Goal: Task Accomplishment & Management: Use online tool/utility

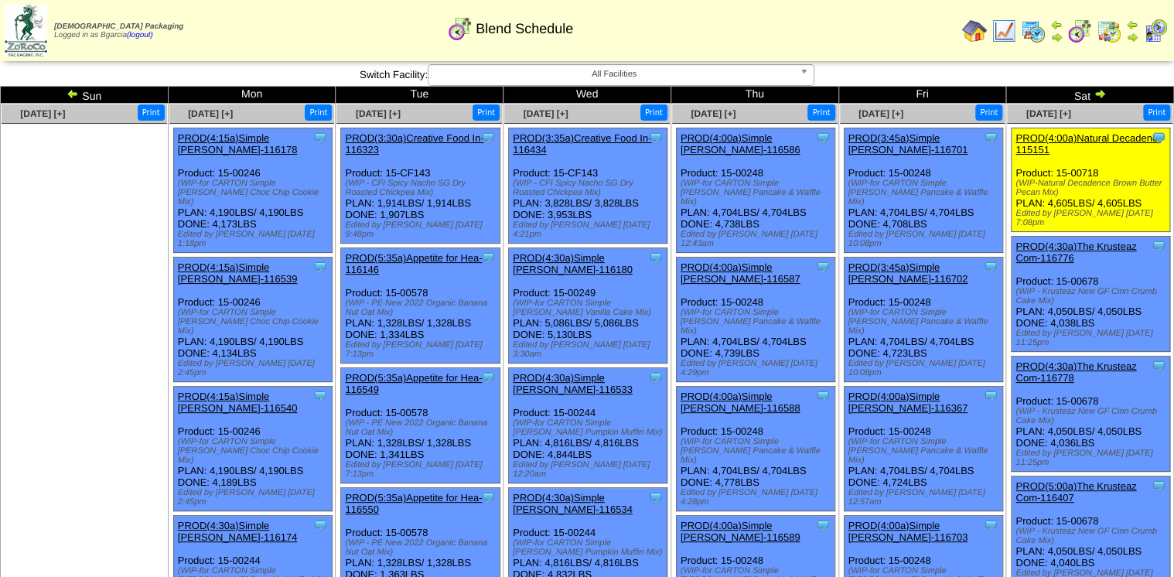
click at [1103, 91] on img at bounding box center [1099, 93] width 12 height 12
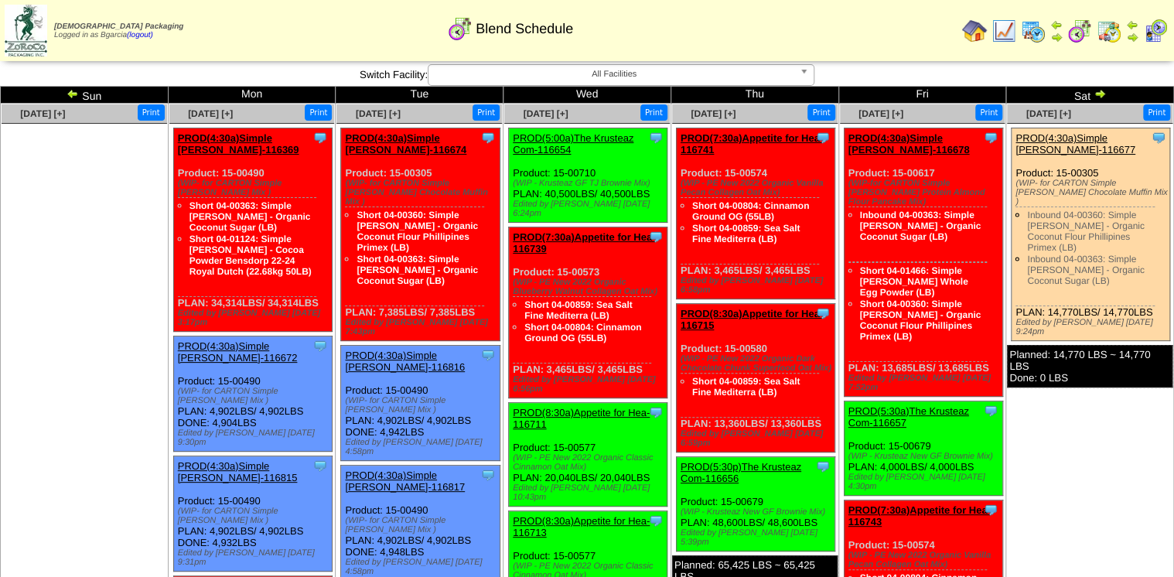
click at [79, 97] on link at bounding box center [73, 96] width 15 height 12
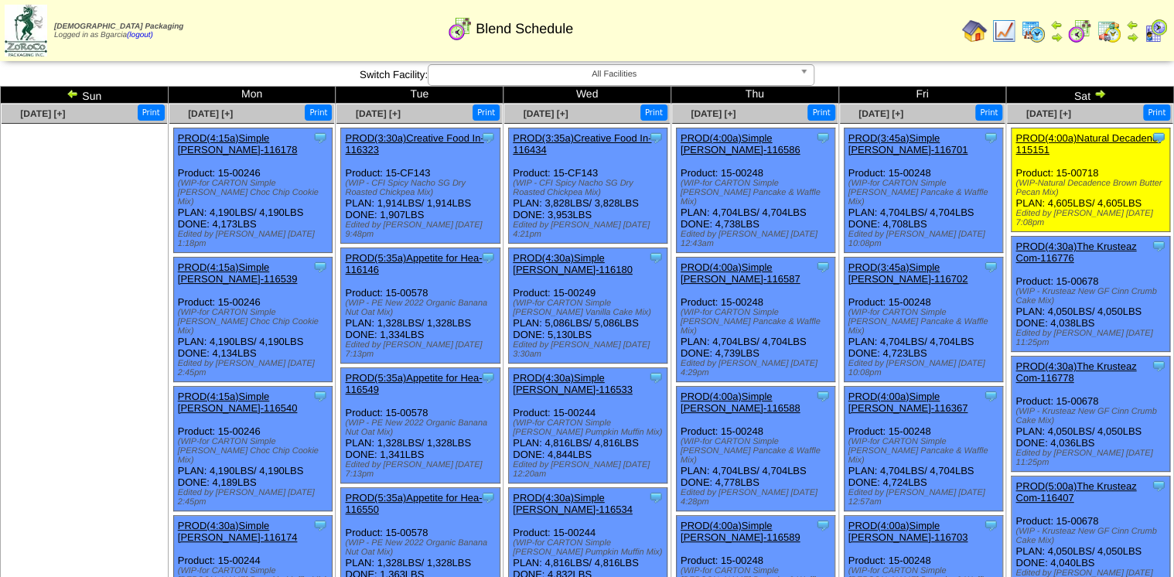
click at [1027, 40] on img at bounding box center [1032, 31] width 25 height 25
click at [1079, 34] on img at bounding box center [1079, 31] width 25 height 25
click at [1095, 97] on img at bounding box center [1099, 93] width 12 height 12
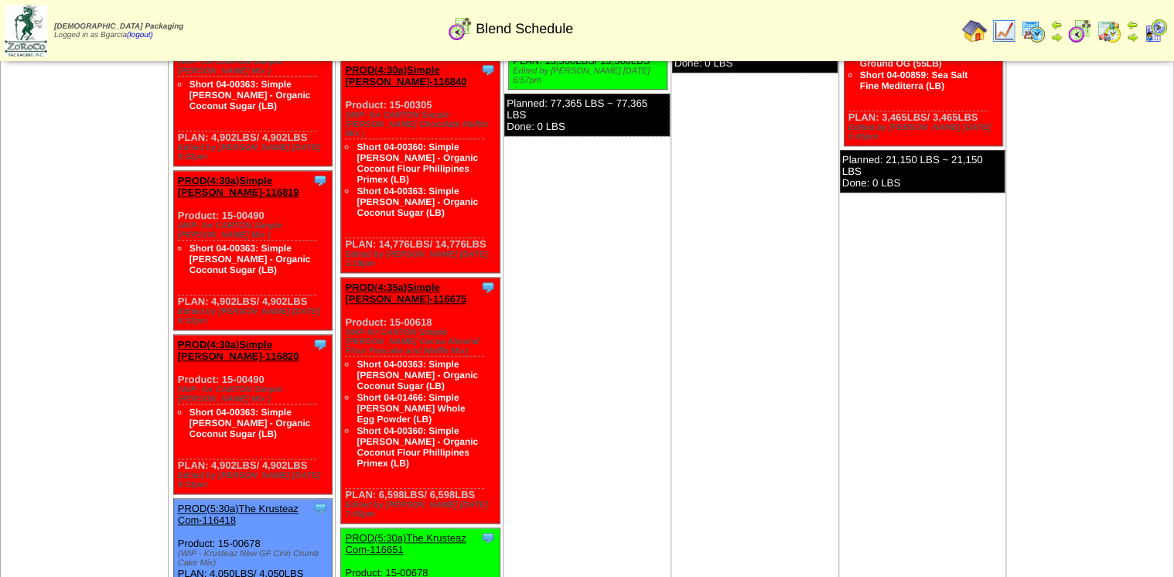
scroll to position [495, 0]
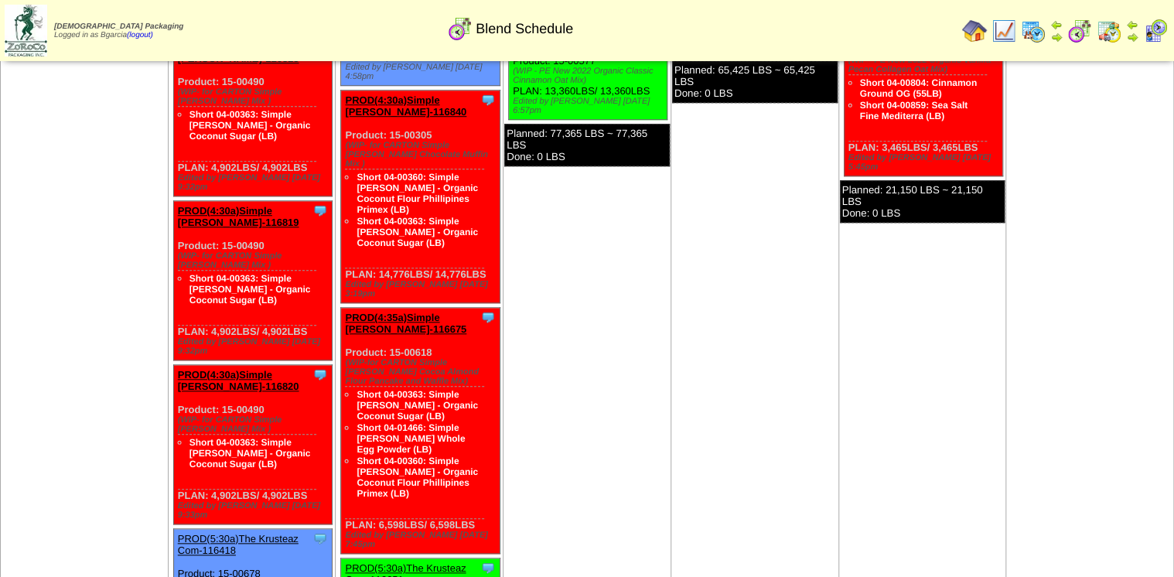
click at [1023, 24] on img at bounding box center [1032, 31] width 25 height 25
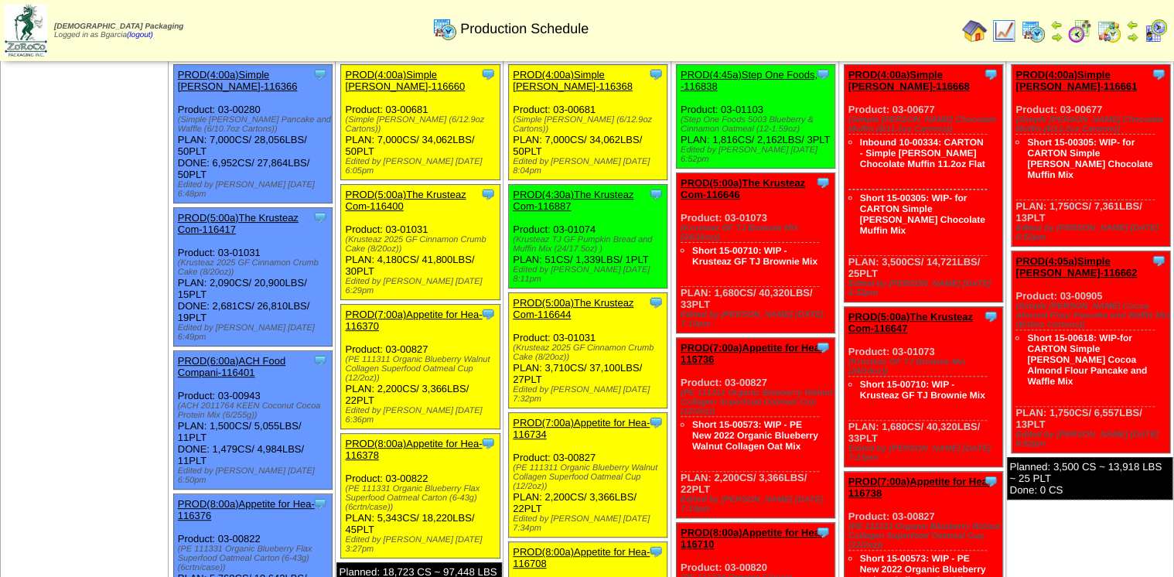
scroll to position [62, 0]
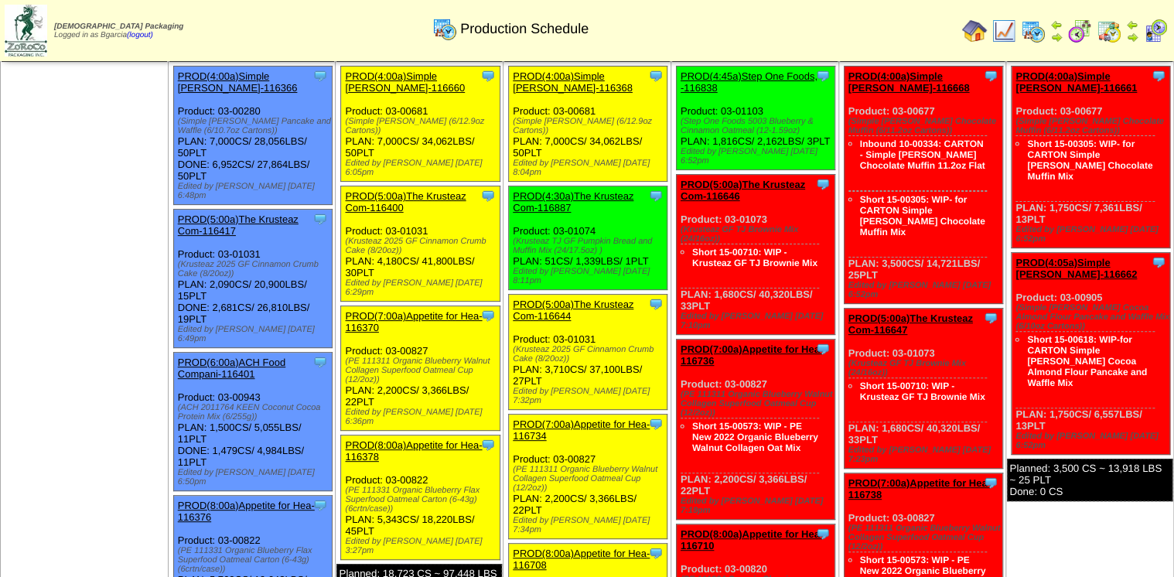
click at [59, 199] on ul at bounding box center [84, 178] width 165 height 232
click at [1064, 37] on td at bounding box center [1055, 31] width 15 height 28
click at [1076, 32] on img at bounding box center [1079, 31] width 25 height 25
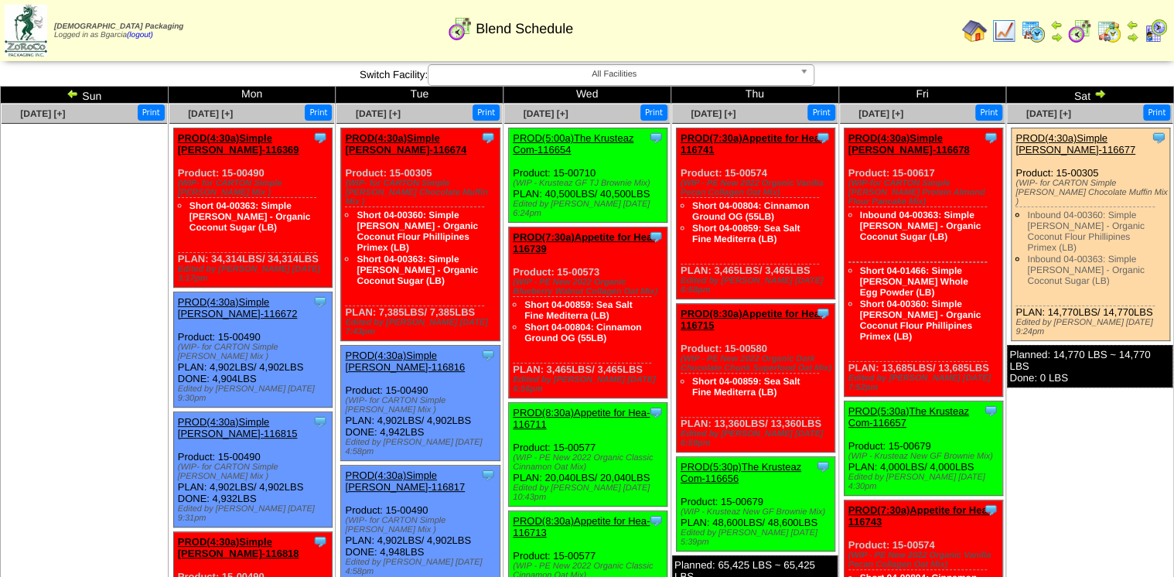
drag, startPoint x: 912, startPoint y: 112, endPoint x: 71, endPoint y: 135, distance: 841.5
click at [70, 136] on ul at bounding box center [84, 240] width 165 height 232
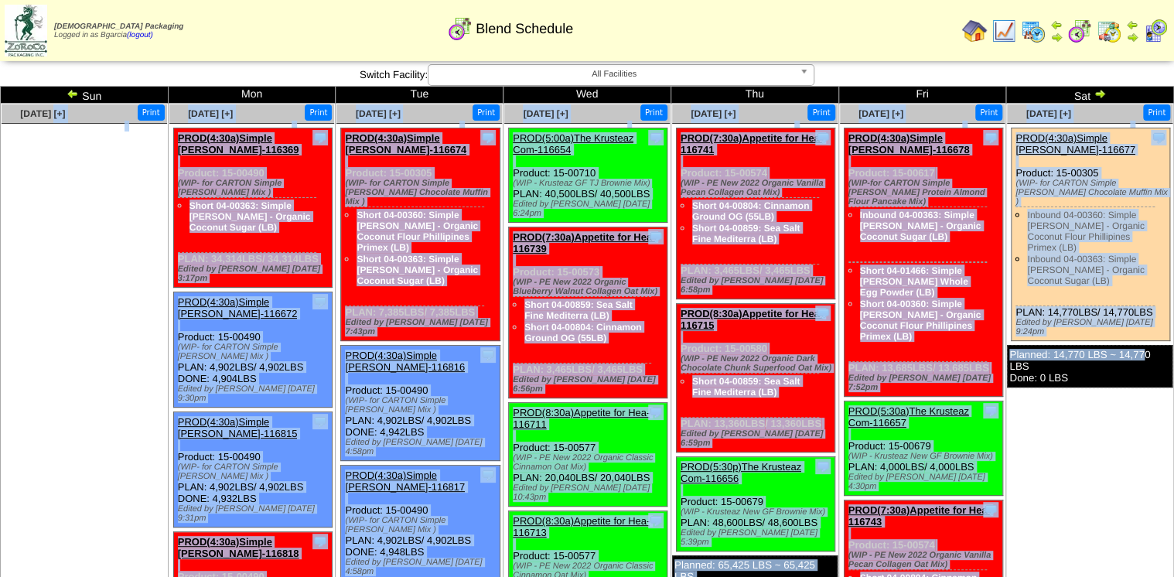
drag, startPoint x: 17, startPoint y: 114, endPoint x: 1145, endPoint y: 318, distance: 1146.3
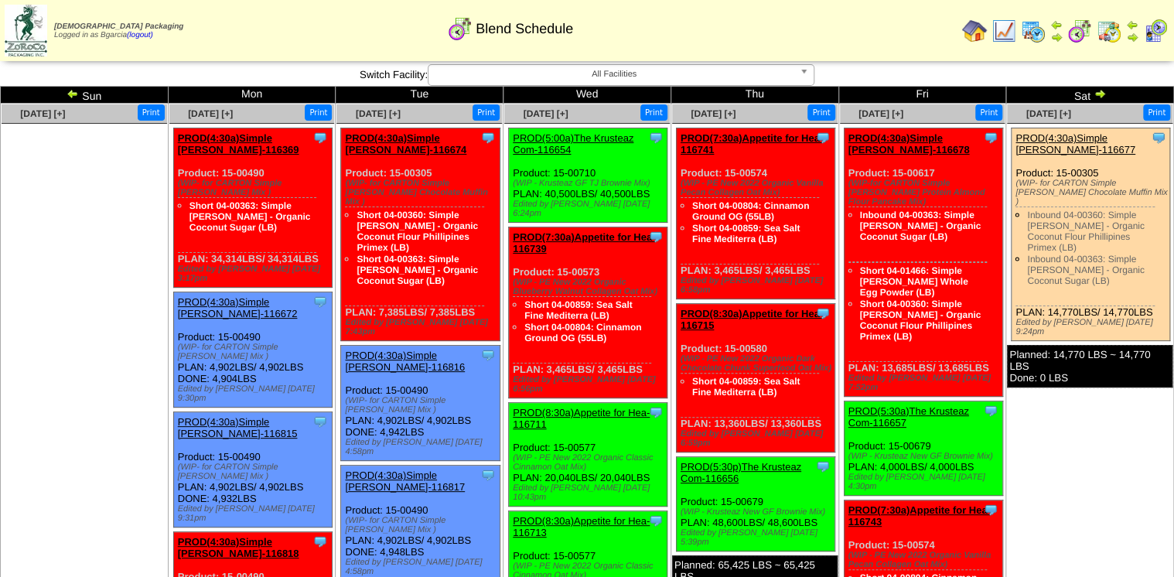
drag, startPoint x: 1145, startPoint y: 318, endPoint x: 1144, endPoint y: 356, distance: 37.9
click at [1144, 356] on div "Planned: 14,770 LBS ~ 14,770 LBS Done: 0 LBS" at bounding box center [1089, 366] width 165 height 43
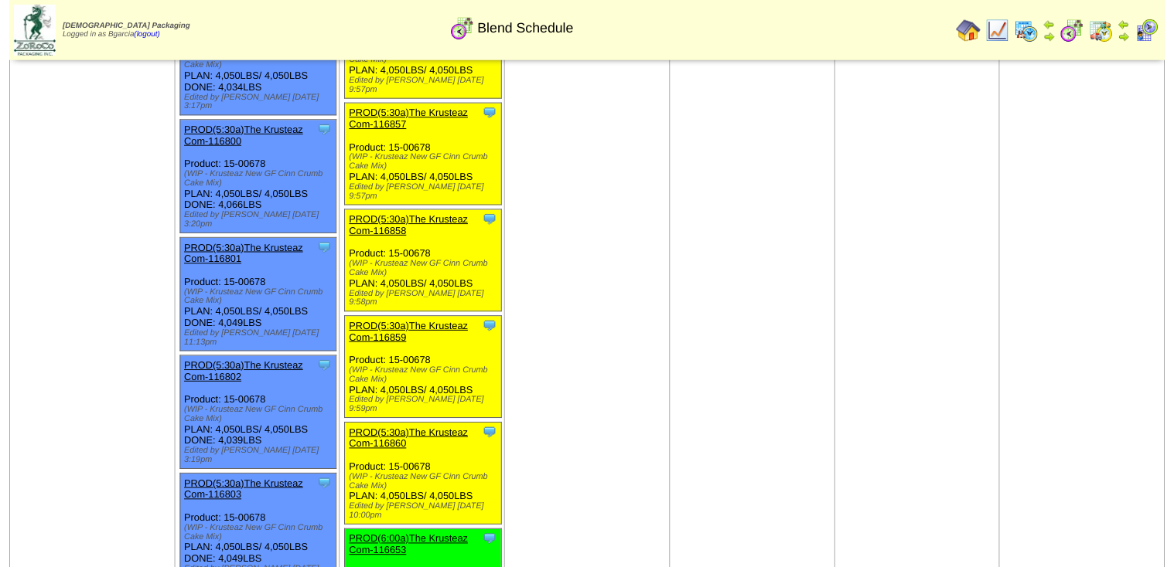
scroll to position [1429, 0]
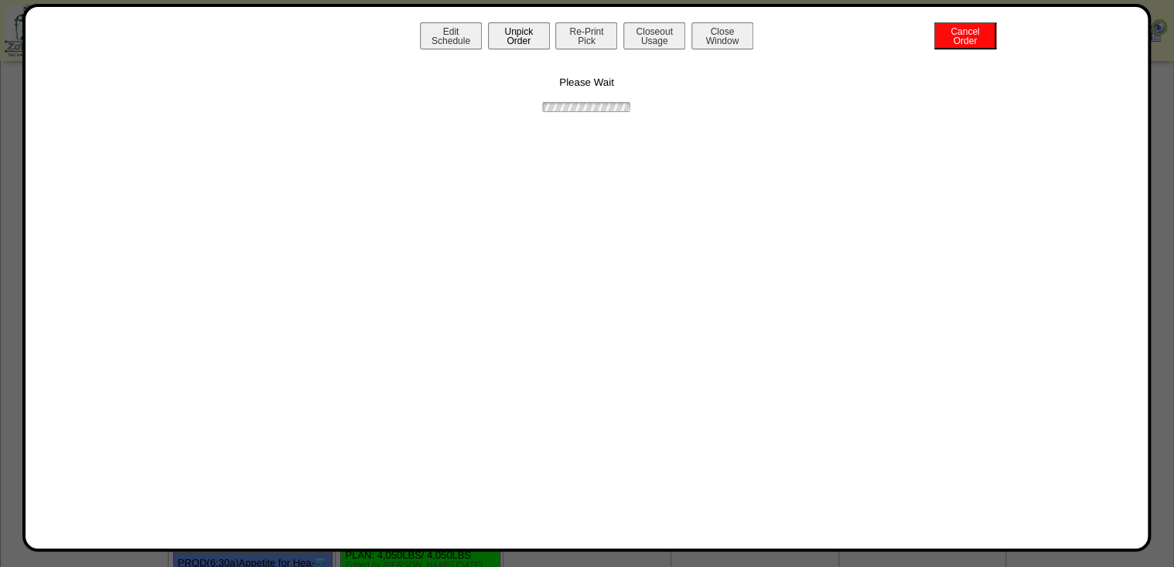
click at [497, 28] on button "Unpick Order" at bounding box center [519, 35] width 62 height 27
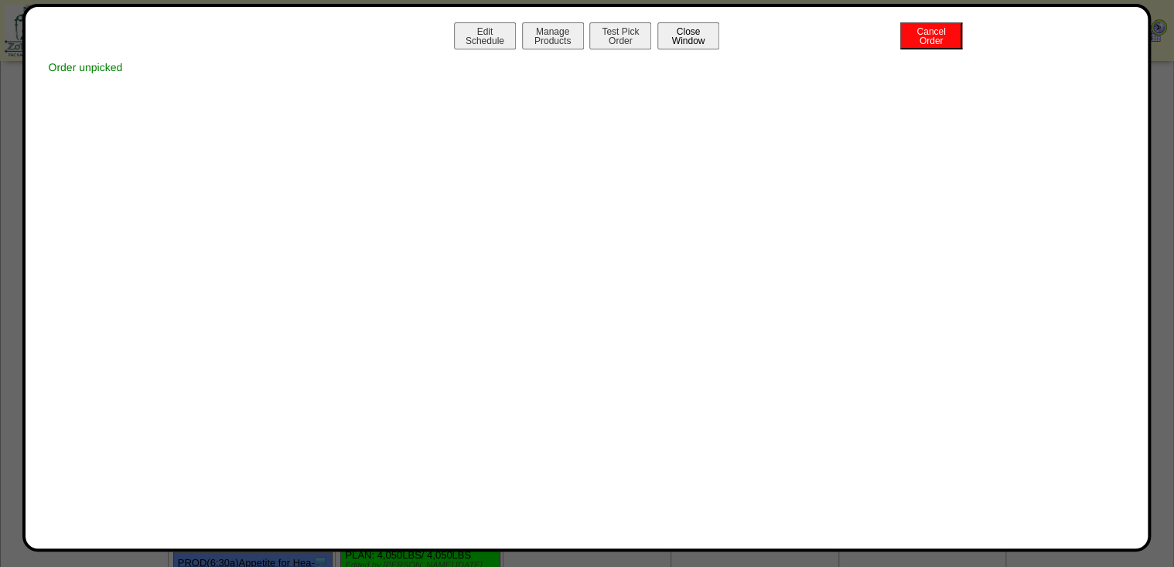
click at [682, 35] on button "Close Window" at bounding box center [688, 35] width 62 height 27
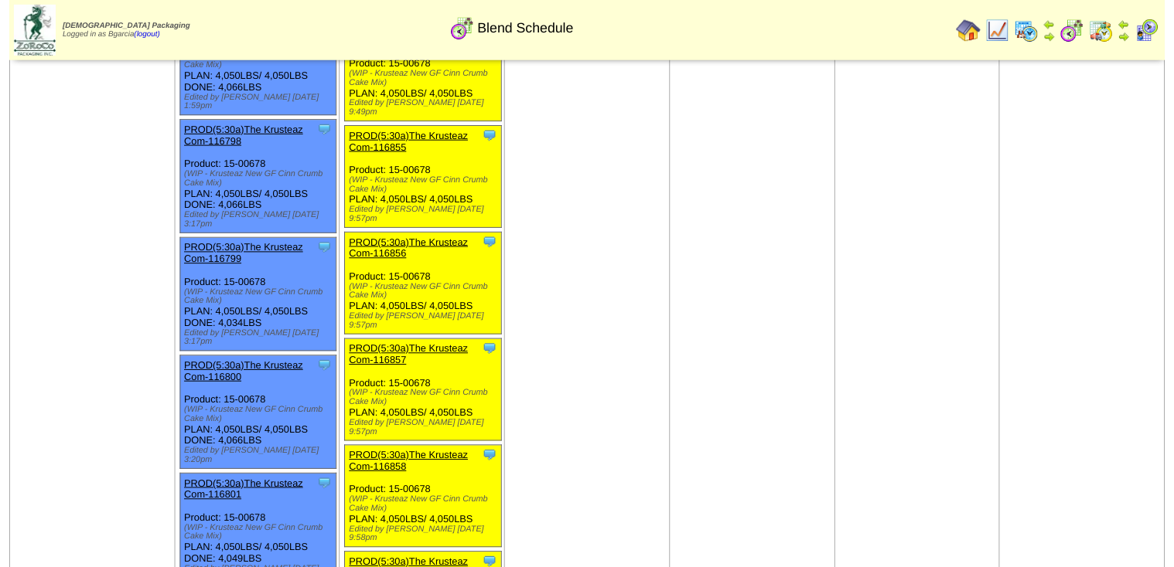
scroll to position [1361, 0]
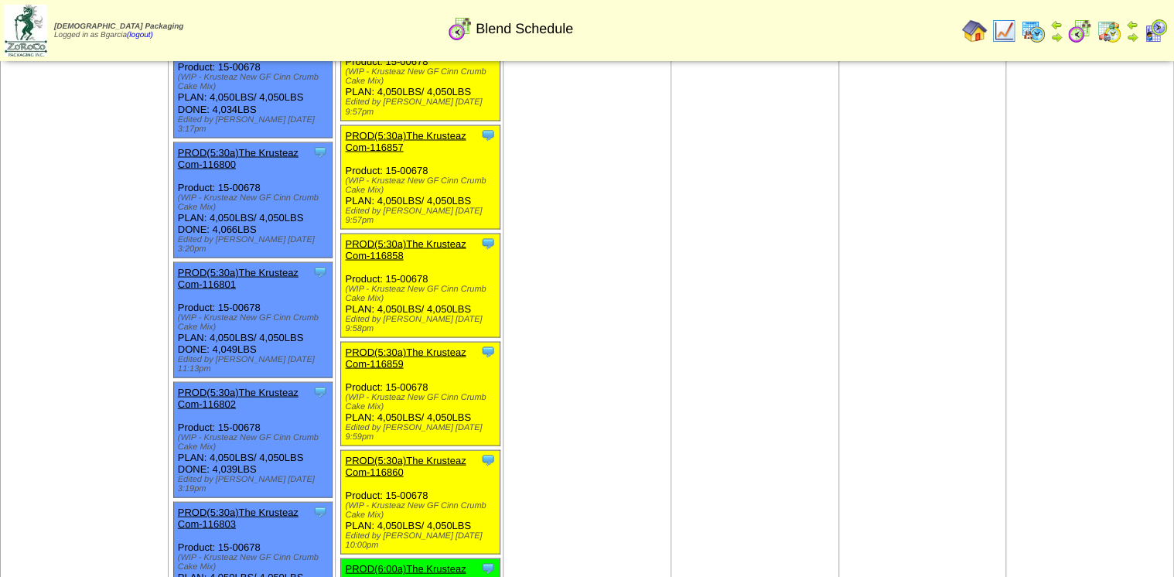
click at [451, 450] on div "Clone Item PROD(5:30a)The Krusteaz Com-116860 The Krusteaz Company ScheduleID: …" at bounding box center [420, 502] width 158 height 104
click at [454, 454] on link "PROD(5:30a)The Krusteaz Com-116860" at bounding box center [405, 465] width 121 height 23
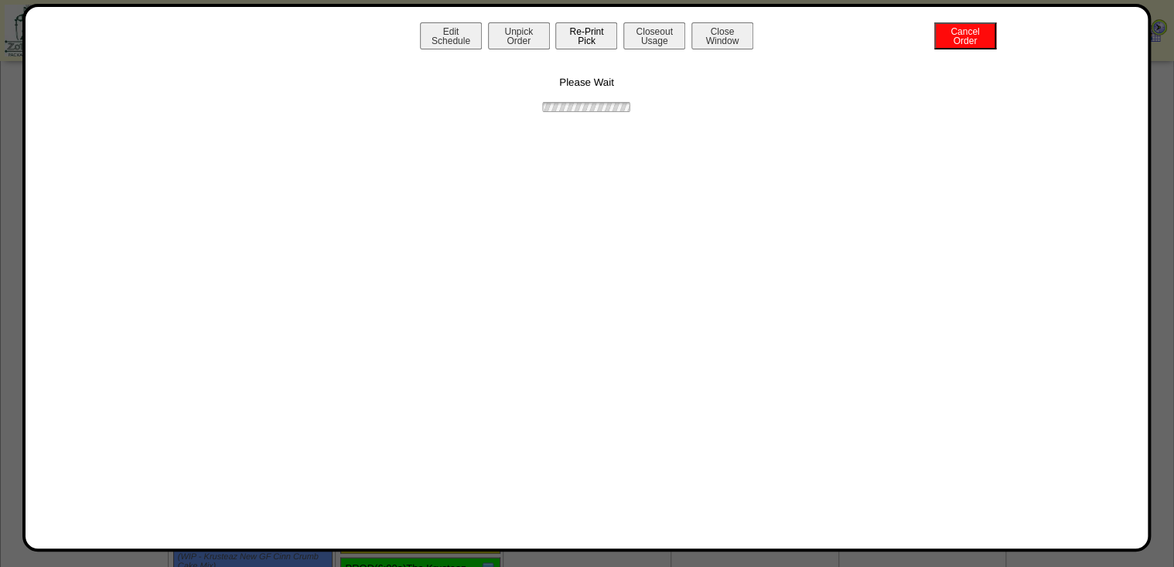
click at [513, 32] on button "Unpick Order" at bounding box center [519, 35] width 62 height 27
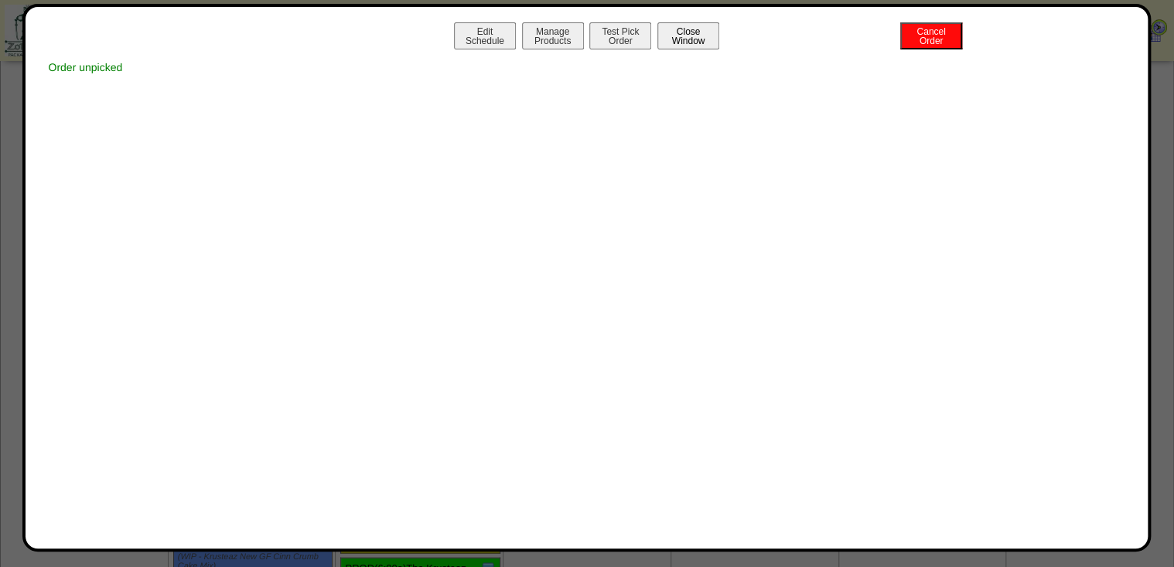
click at [693, 32] on button "Close Window" at bounding box center [688, 35] width 62 height 27
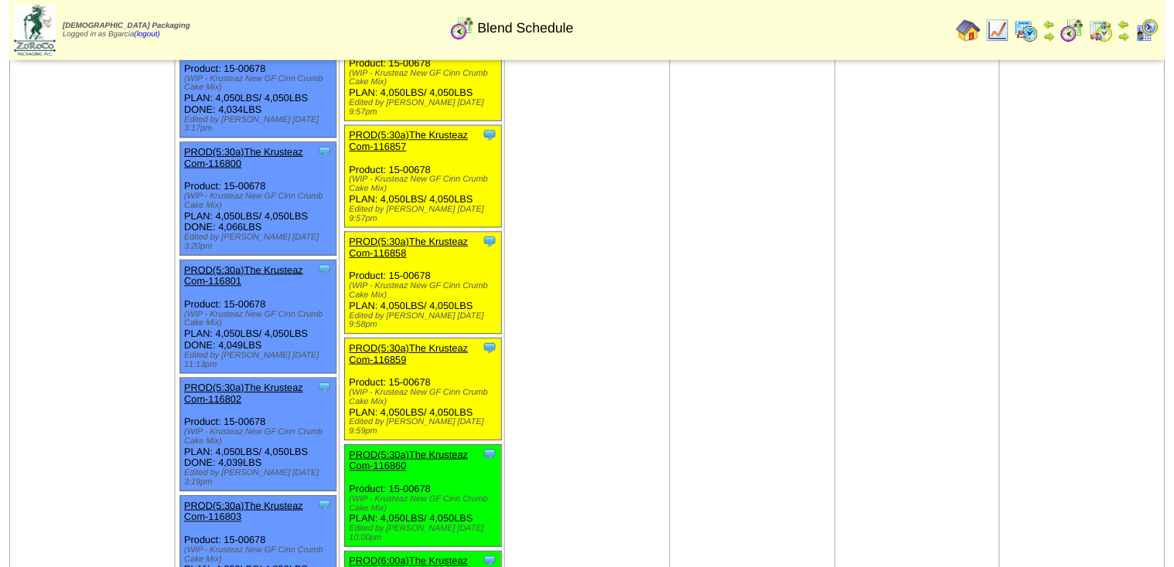
scroll to position [1361, 0]
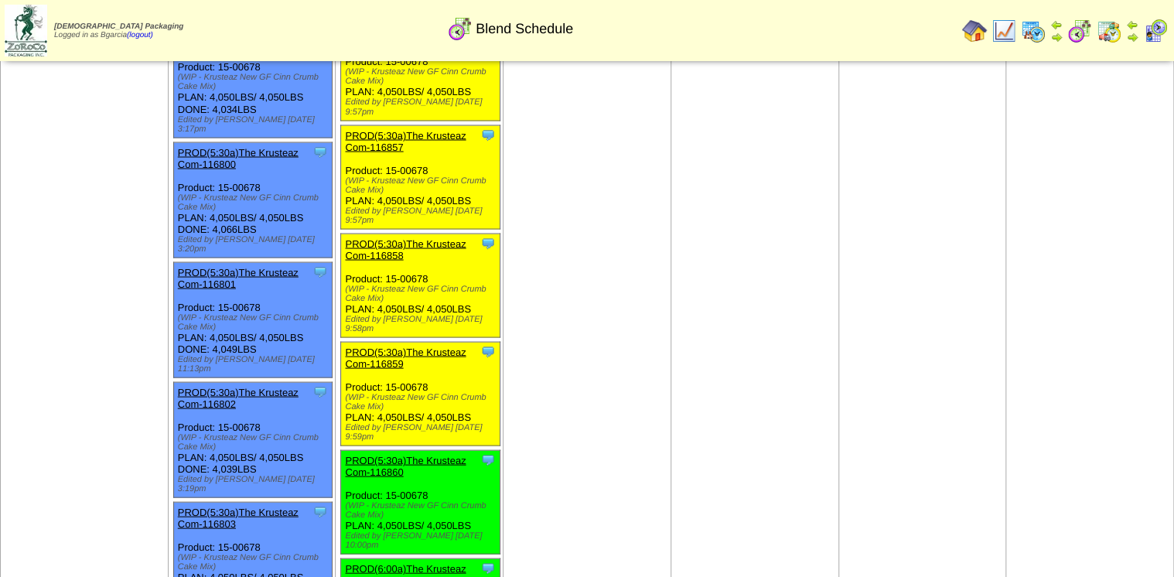
click at [450, 346] on link "PROD(5:30a)The Krusteaz Com-116859" at bounding box center [405, 357] width 121 height 23
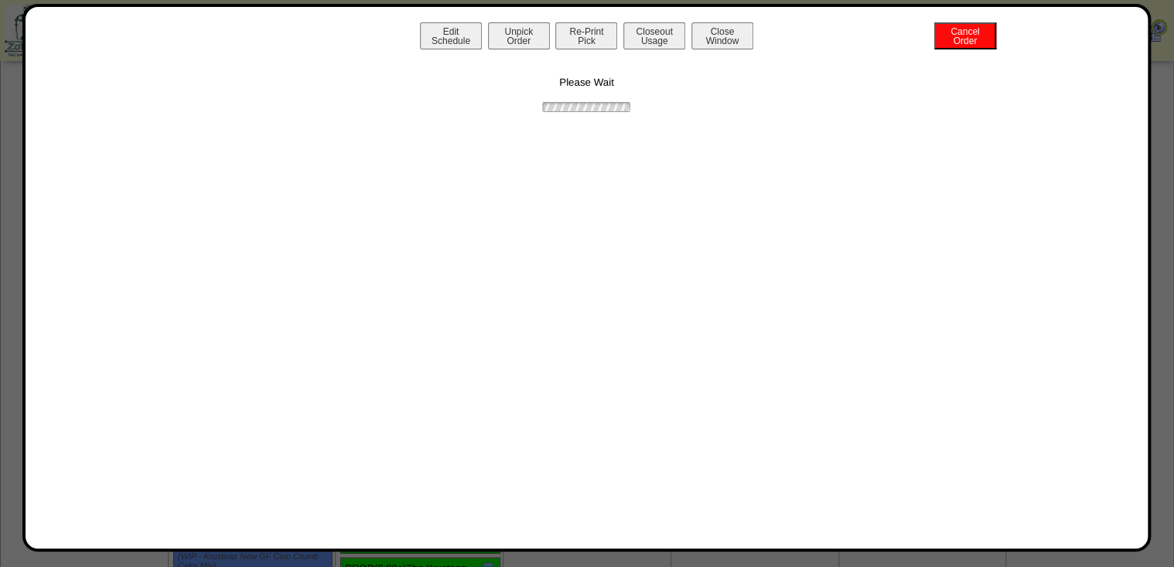
click at [520, 40] on button "Unpick Order" at bounding box center [519, 35] width 62 height 27
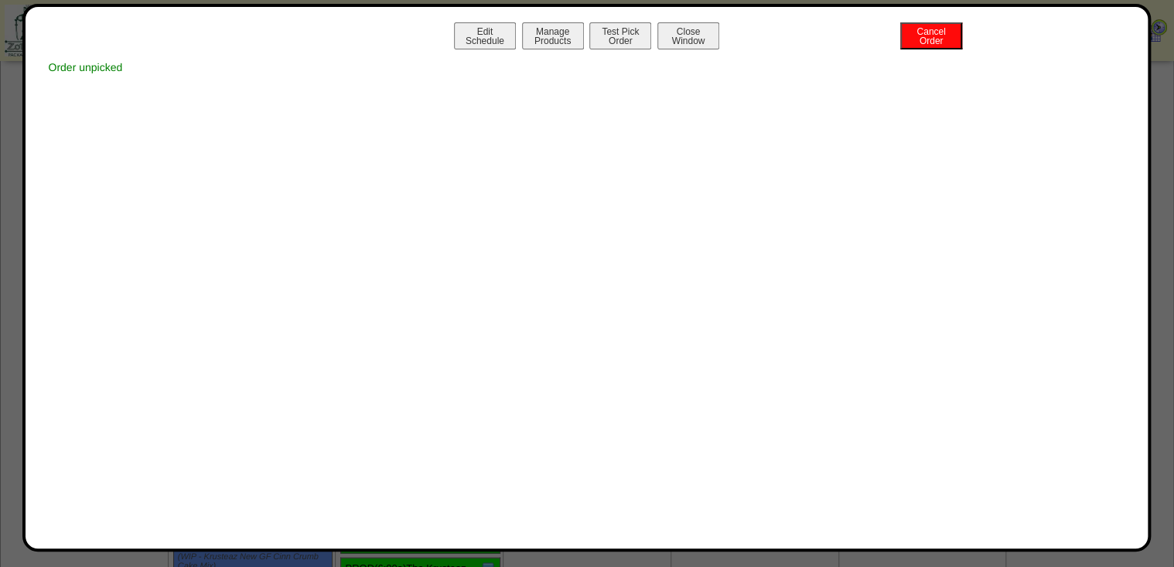
click at [677, 35] on button "Close Window" at bounding box center [688, 35] width 62 height 27
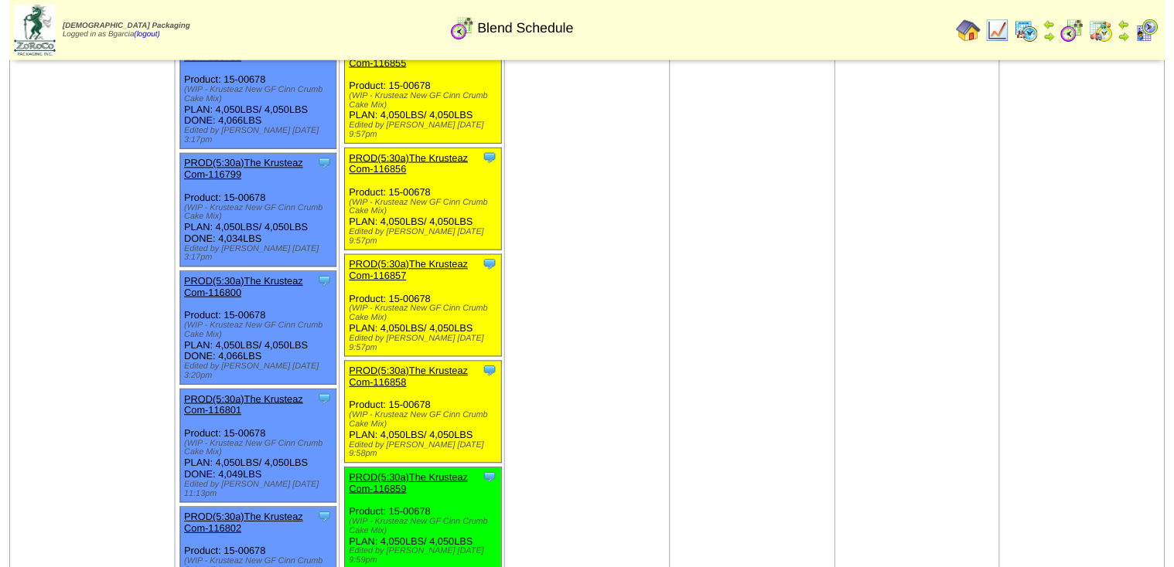
scroll to position [1113, 0]
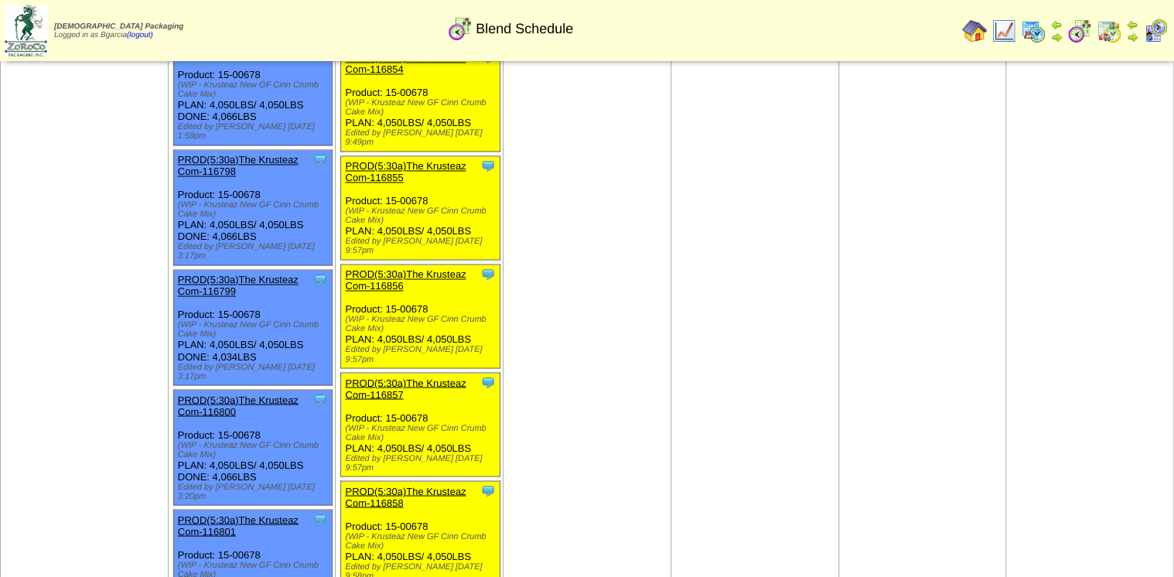
click at [387, 485] on link "PROD(5:30a)The Krusteaz Com-116858" at bounding box center [405, 496] width 121 height 23
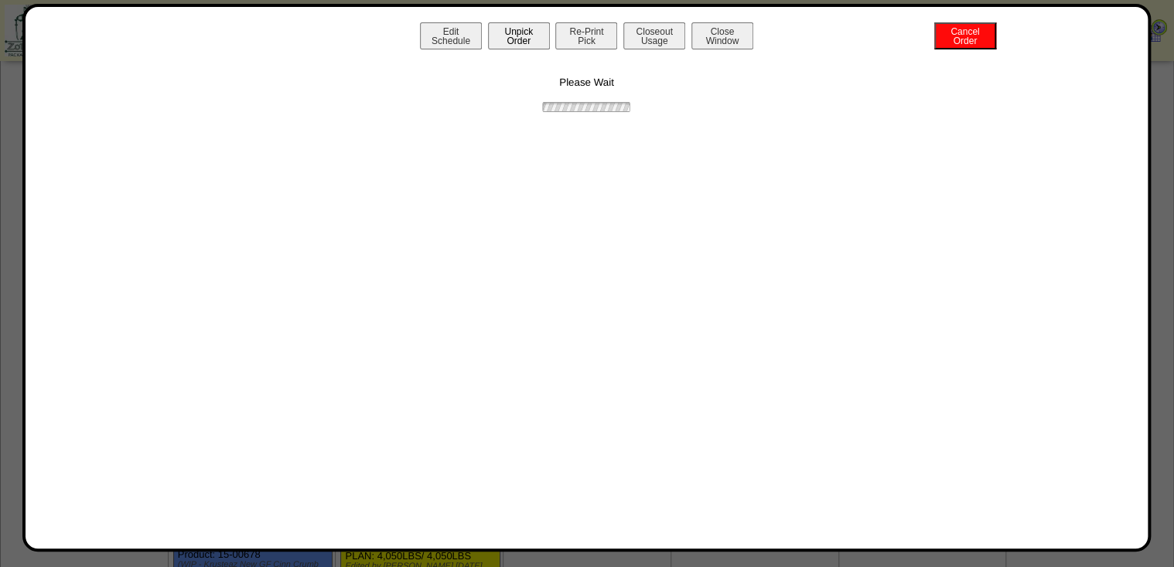
click at [516, 27] on button "Unpick Order" at bounding box center [519, 35] width 62 height 27
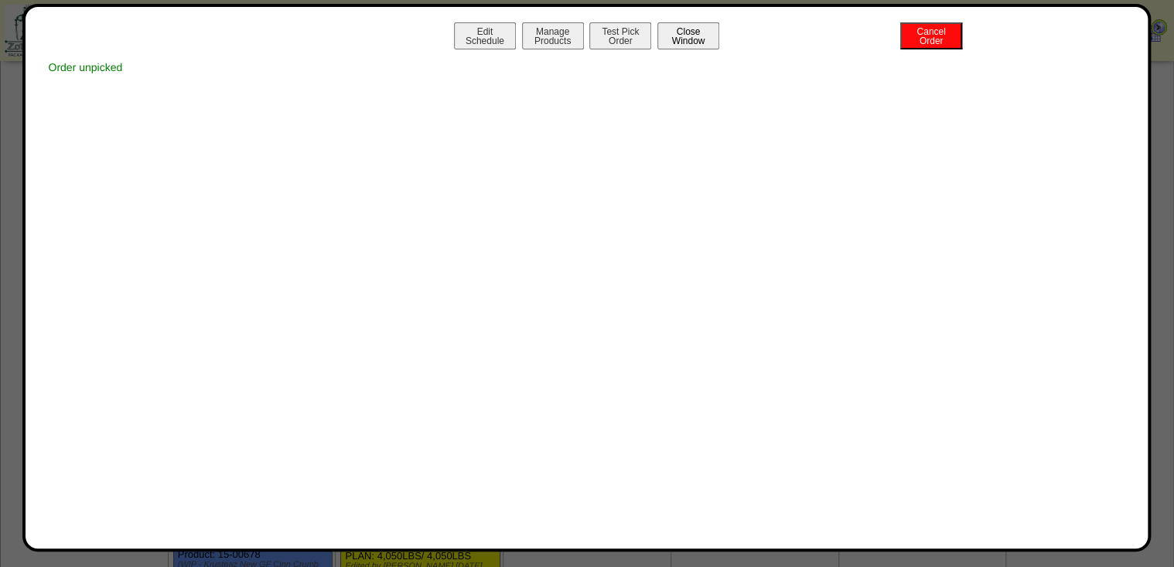
click at [666, 39] on button "Close Window" at bounding box center [688, 35] width 62 height 27
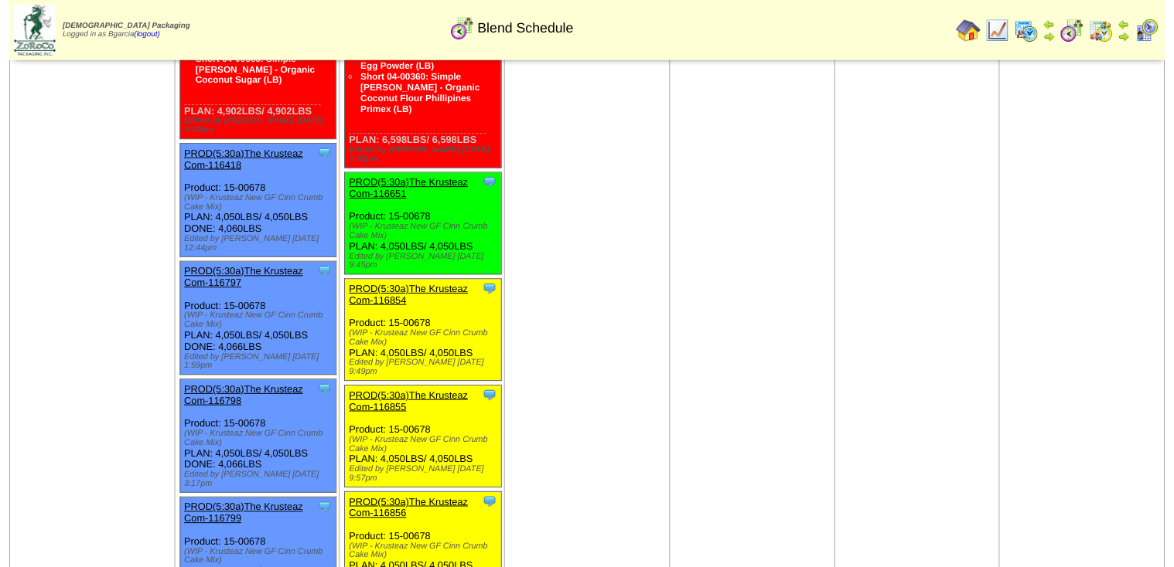
scroll to position [1051, 0]
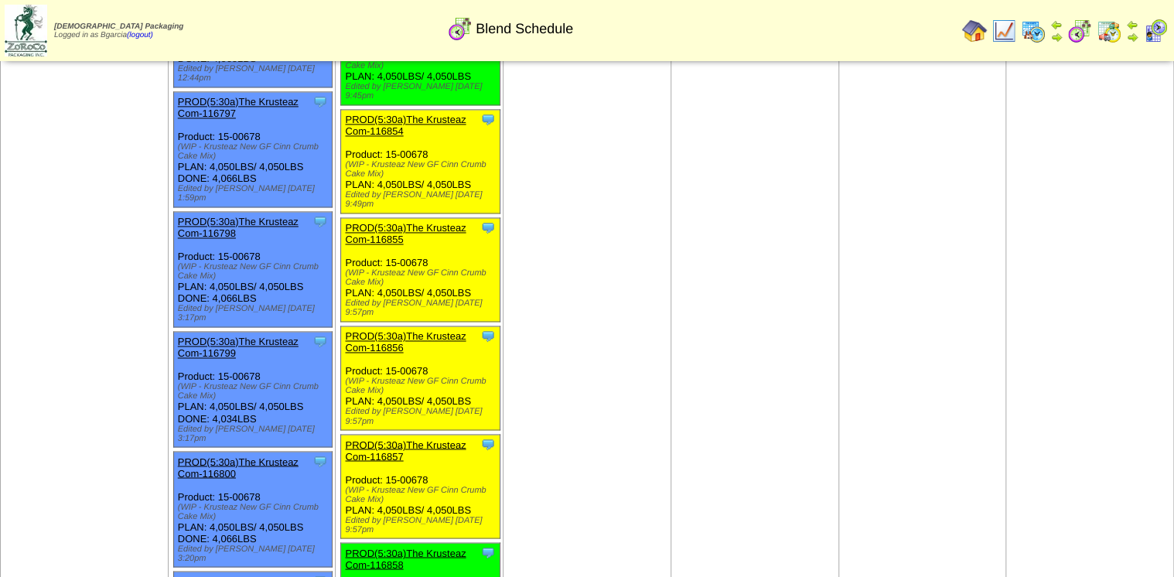
click at [417, 438] on link "PROD(5:30a)The Krusteaz Com-116857" at bounding box center [405, 449] width 121 height 23
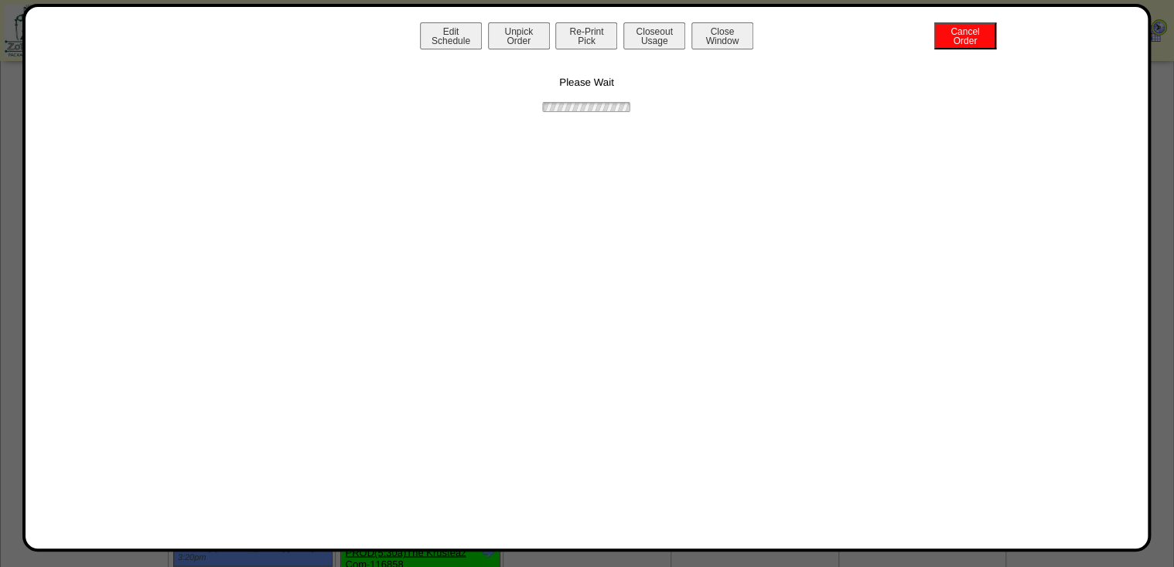
click at [486, 22] on div "Edit Schedule Unpick Order Re-Print Pick Closeout Usage Cancel Order Close Wind…" at bounding box center [586, 278] width 1129 height 548
click at [508, 43] on button "Unpick Order" at bounding box center [519, 35] width 62 height 27
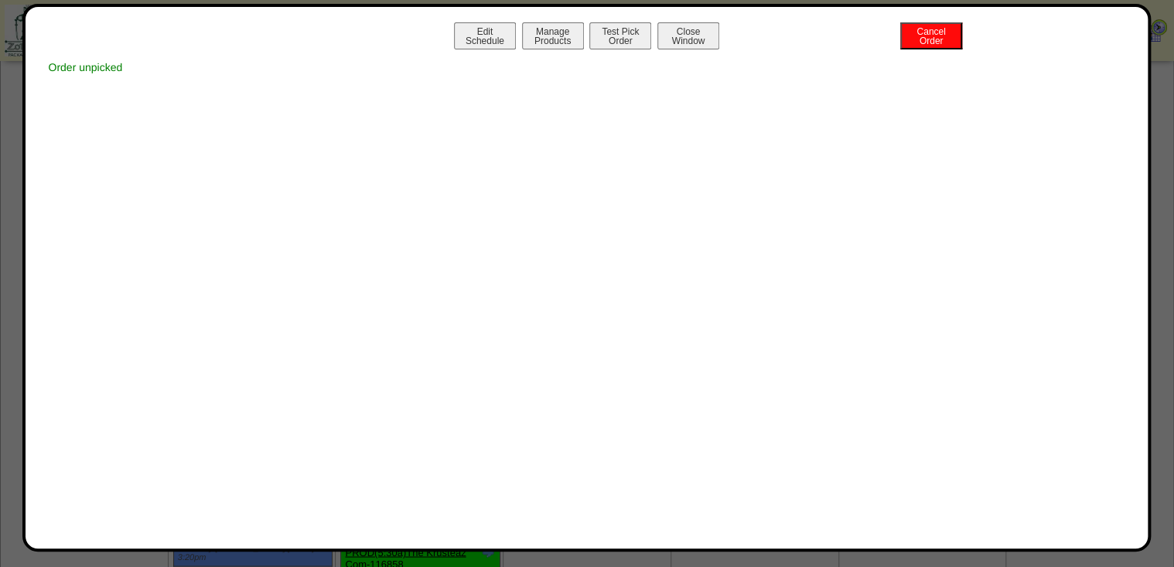
click at [679, 40] on button "Close Window" at bounding box center [688, 35] width 62 height 27
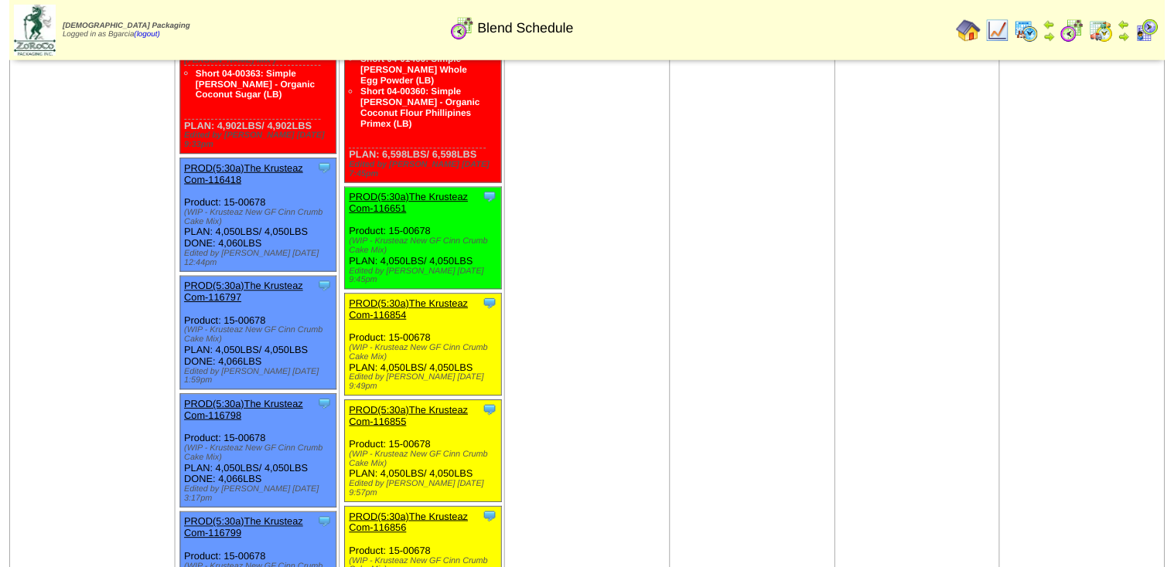
scroll to position [866, 0]
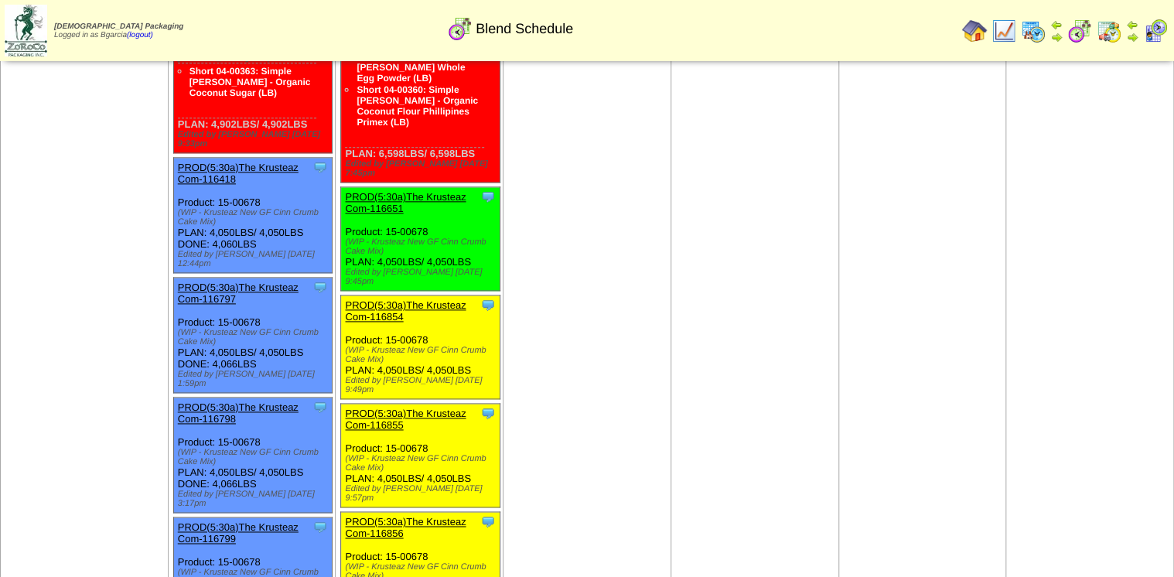
click at [408, 516] on link "PROD(5:30a)The Krusteaz Com-116856" at bounding box center [405, 527] width 121 height 23
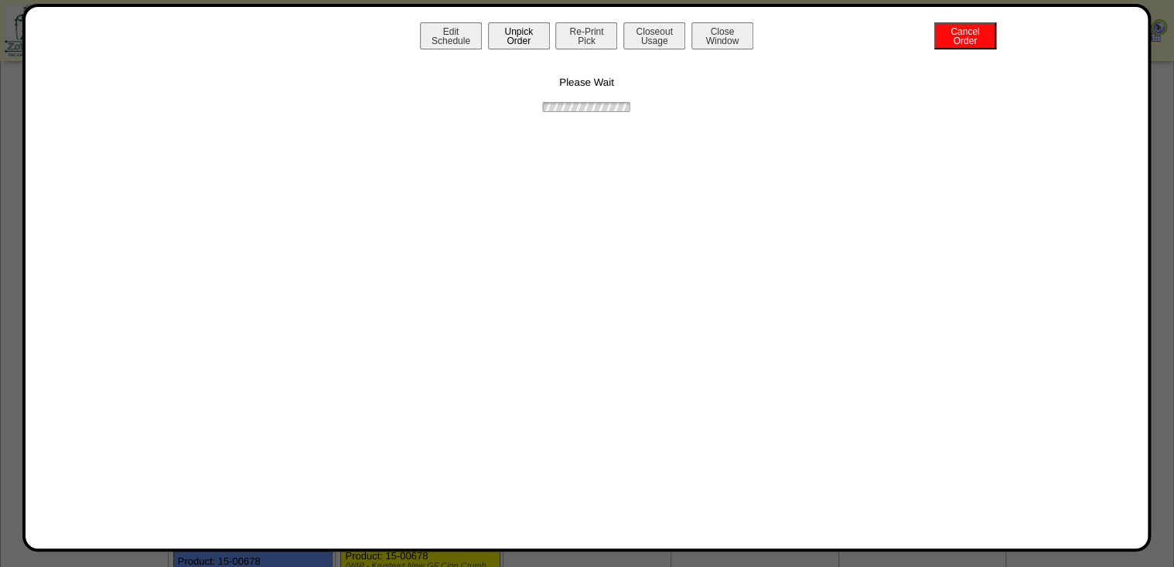
click at [507, 38] on button "Unpick Order" at bounding box center [519, 35] width 62 height 27
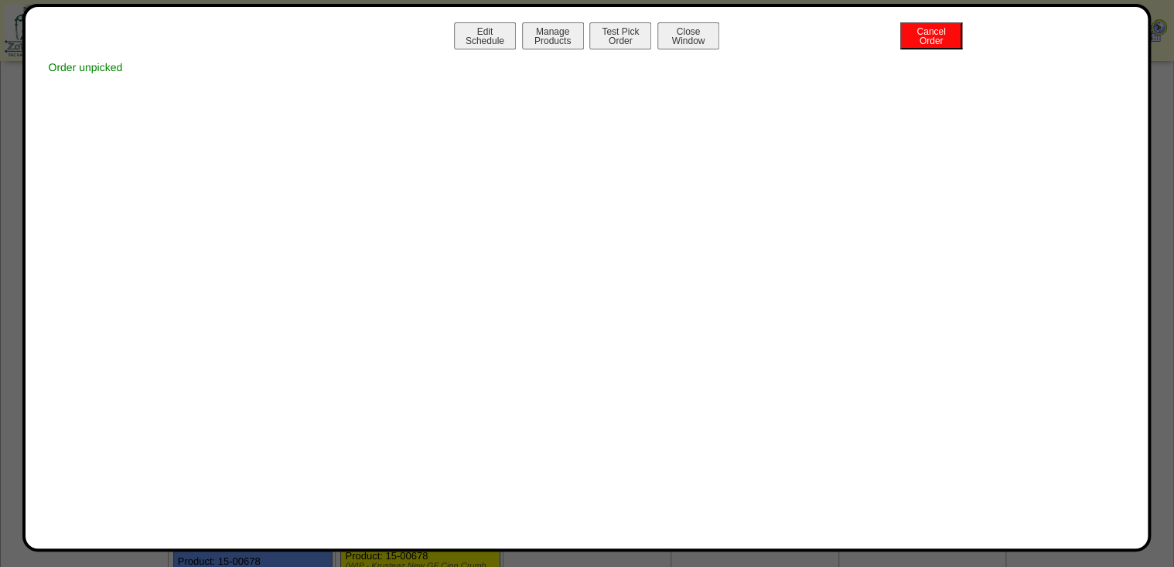
click at [659, 38] on button "Close Window" at bounding box center [688, 35] width 62 height 27
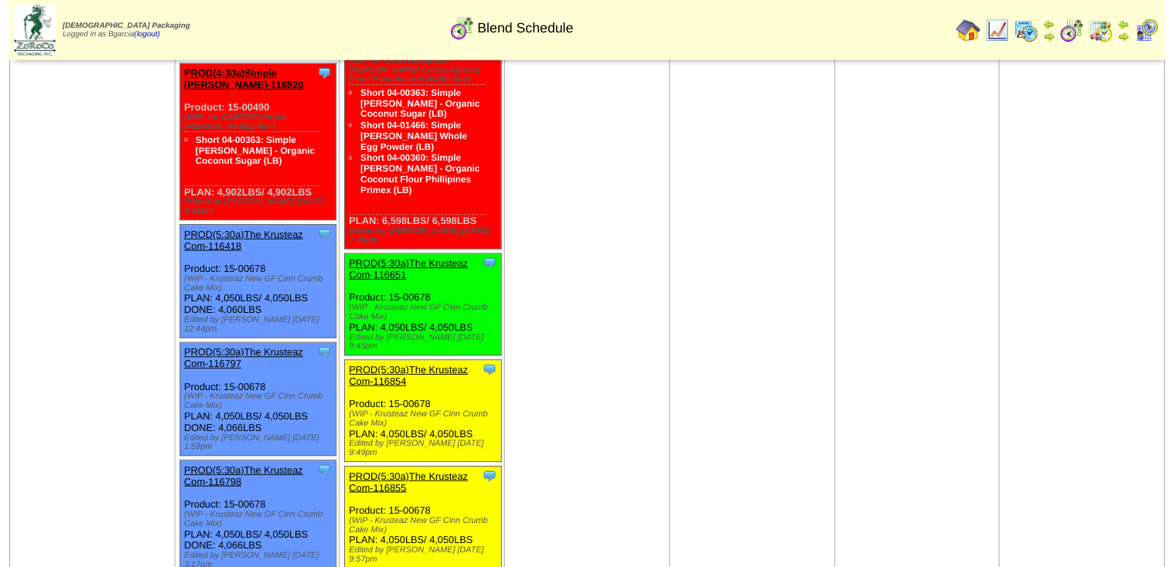
scroll to position [866, 0]
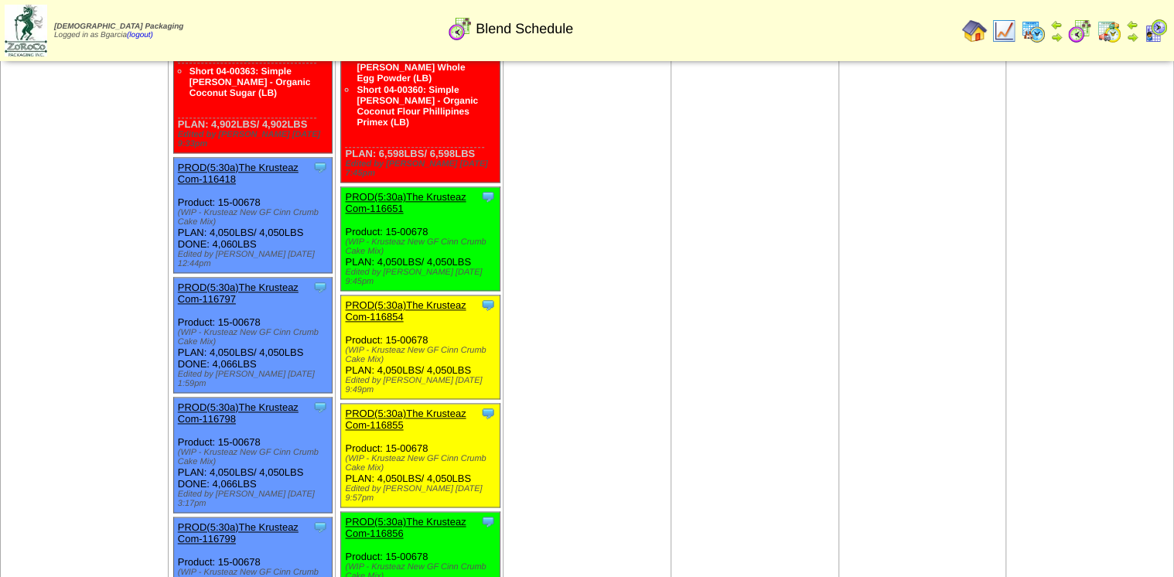
click at [458, 407] on link "PROD(5:30a)The Krusteaz Com-116855" at bounding box center [405, 418] width 121 height 23
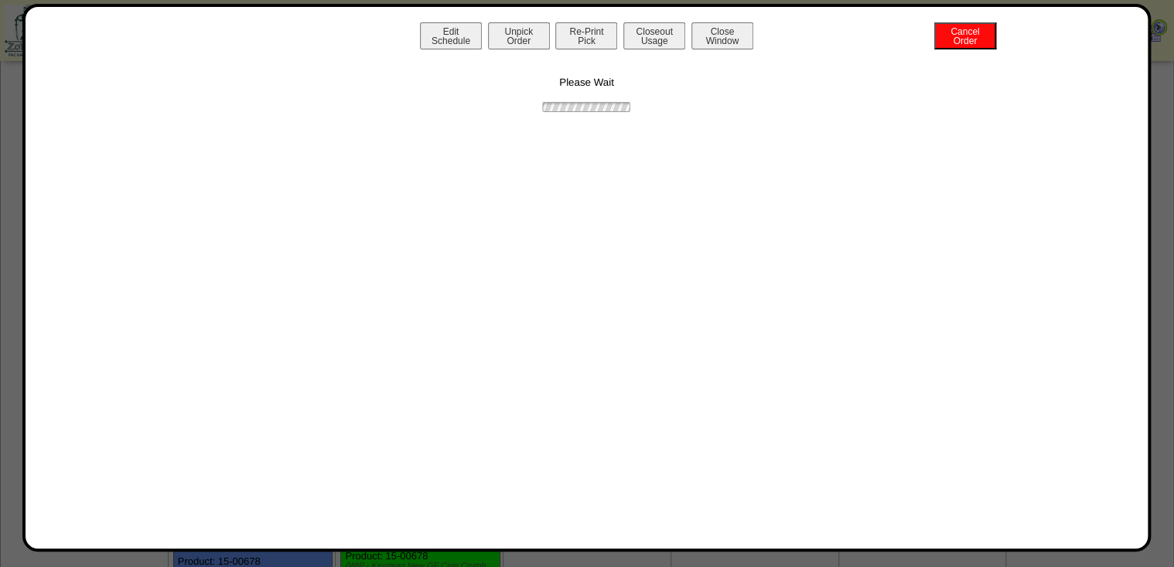
click at [520, 31] on button "Unpick Order" at bounding box center [519, 35] width 62 height 27
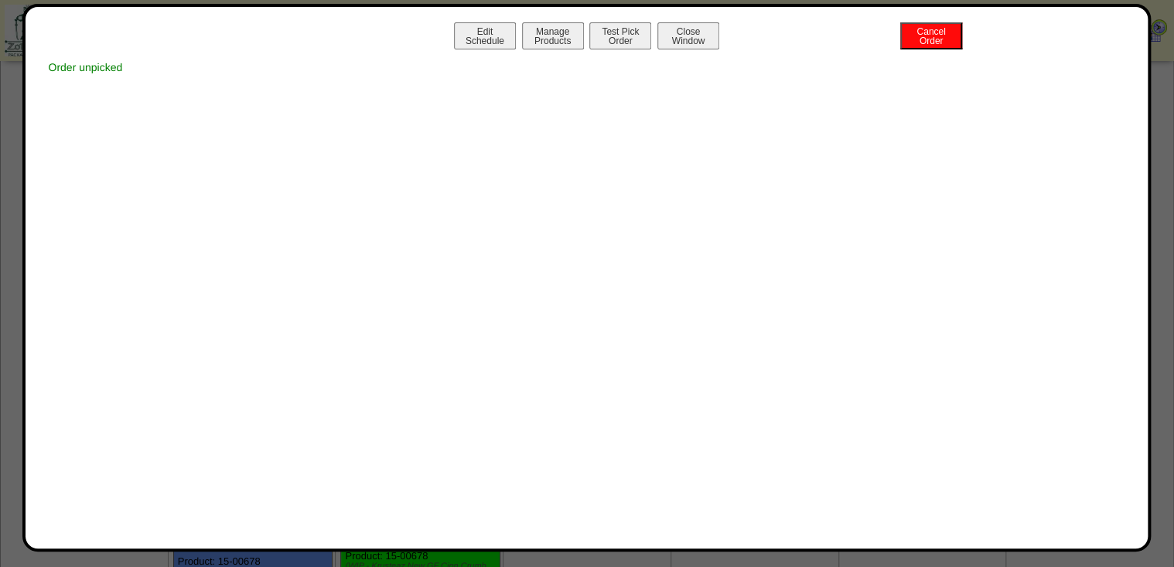
click at [679, 46] on button "Close Window" at bounding box center [688, 35] width 62 height 27
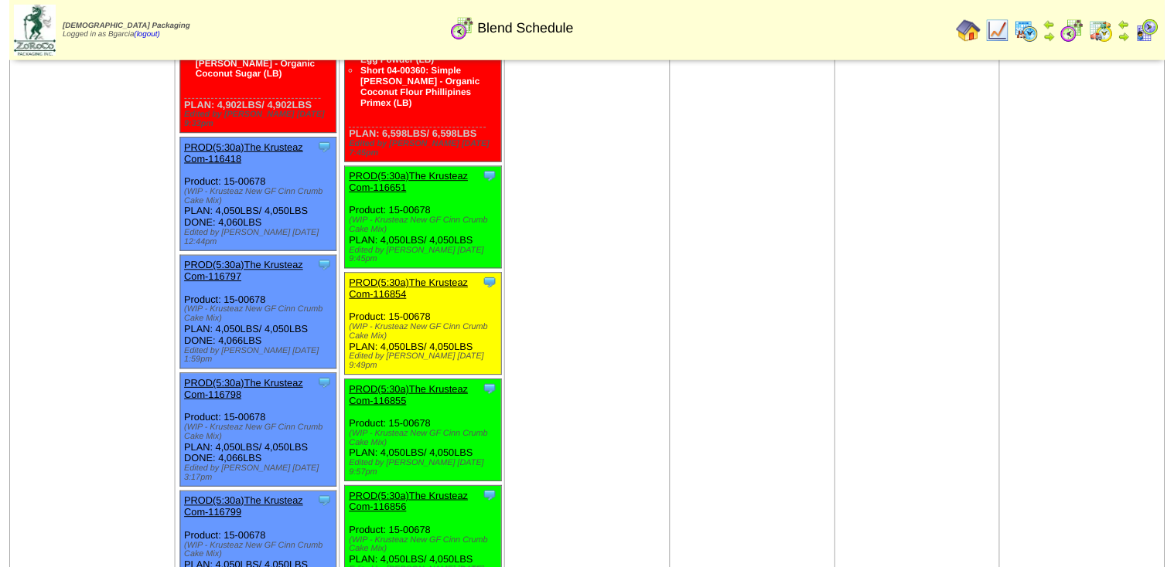
scroll to position [928, 0]
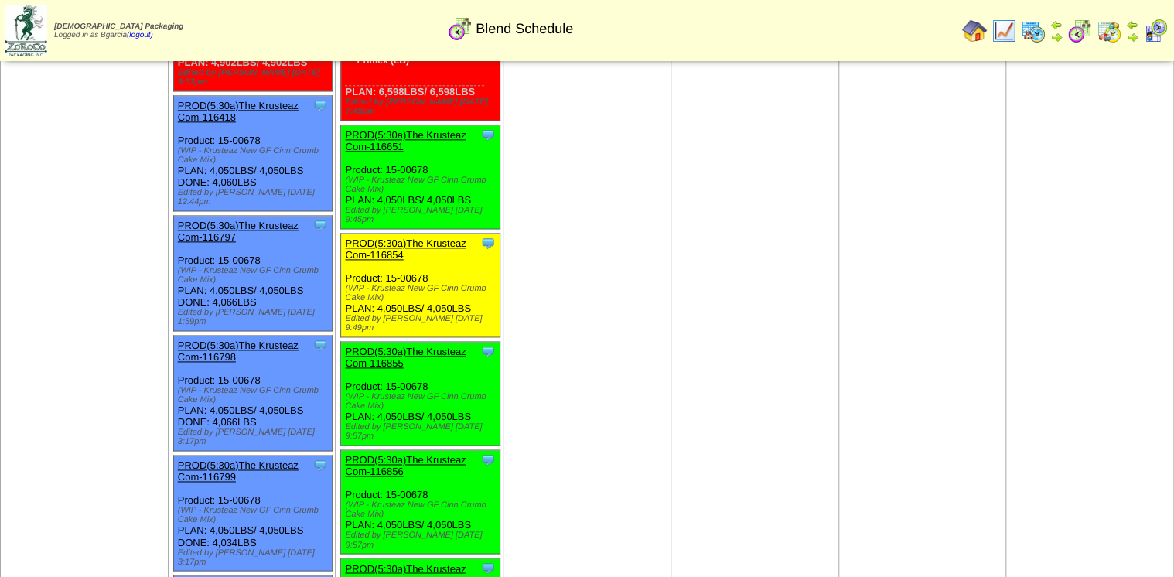
click at [383, 237] on link "PROD(5:30a)The Krusteaz Com-116854" at bounding box center [405, 248] width 121 height 23
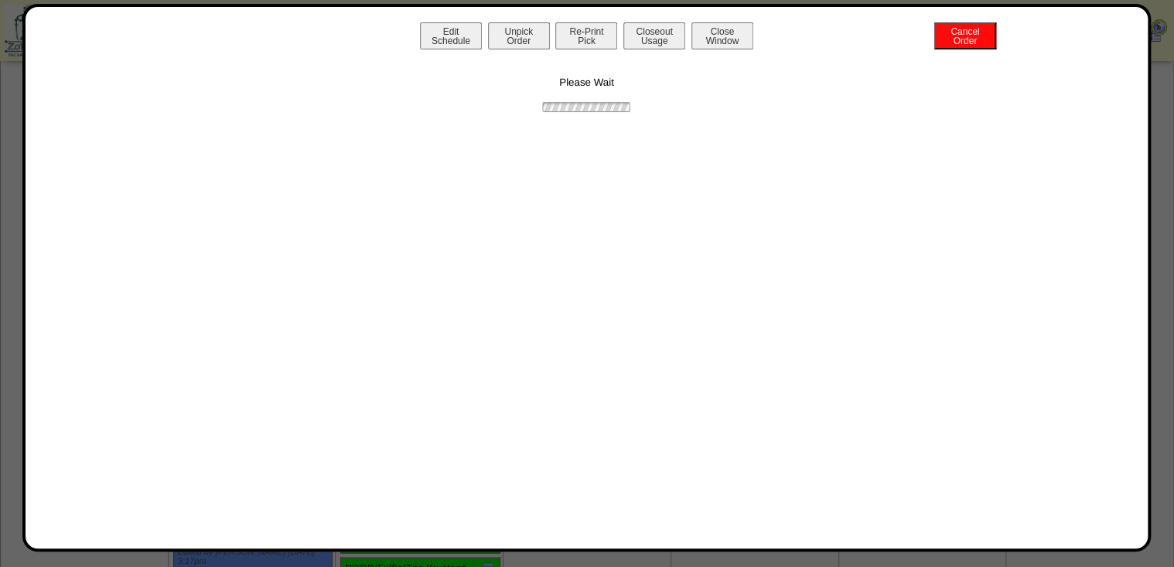
click at [509, 20] on div "Edit Schedule Unpick Order Re-Print Pick Closeout Usage Cancel Order Close Wind…" at bounding box center [586, 278] width 1129 height 548
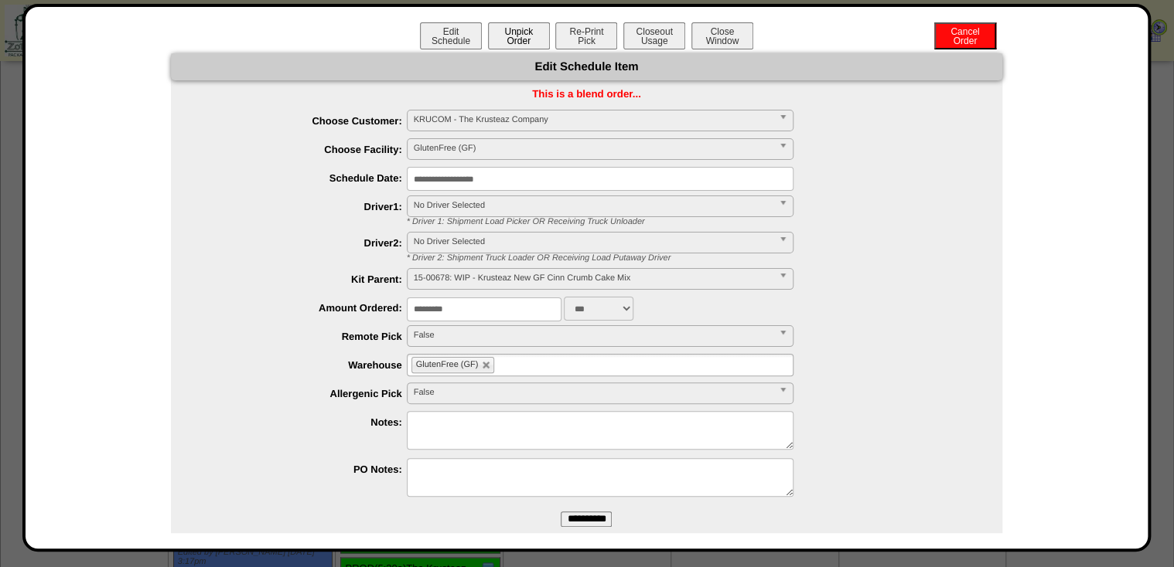
click at [520, 36] on button "Unpick Order" at bounding box center [519, 35] width 62 height 27
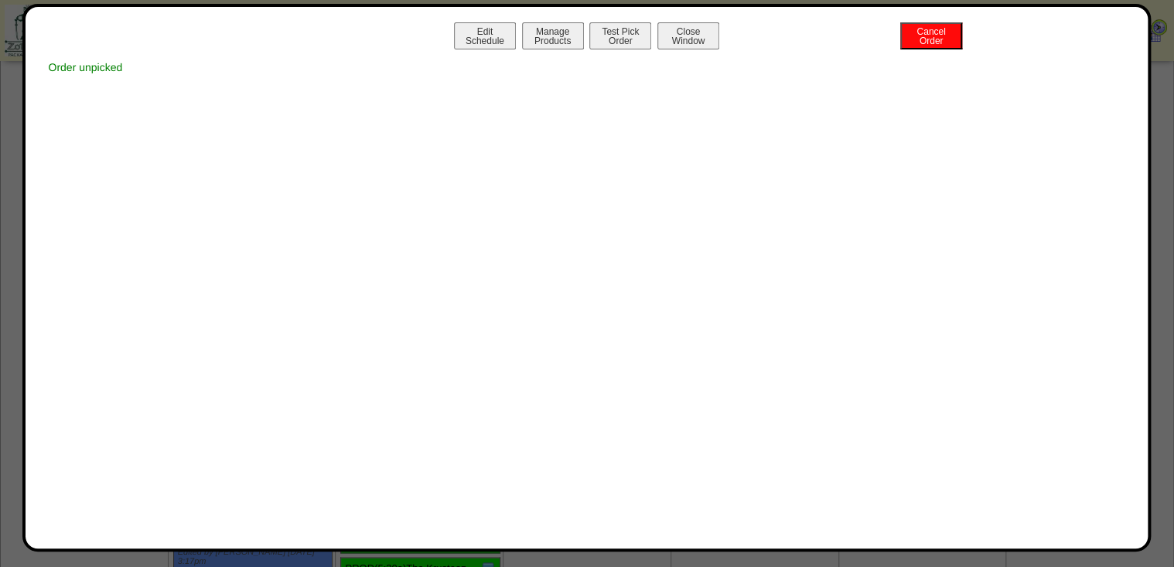
click at [697, 40] on button "Close Window" at bounding box center [688, 35] width 62 height 27
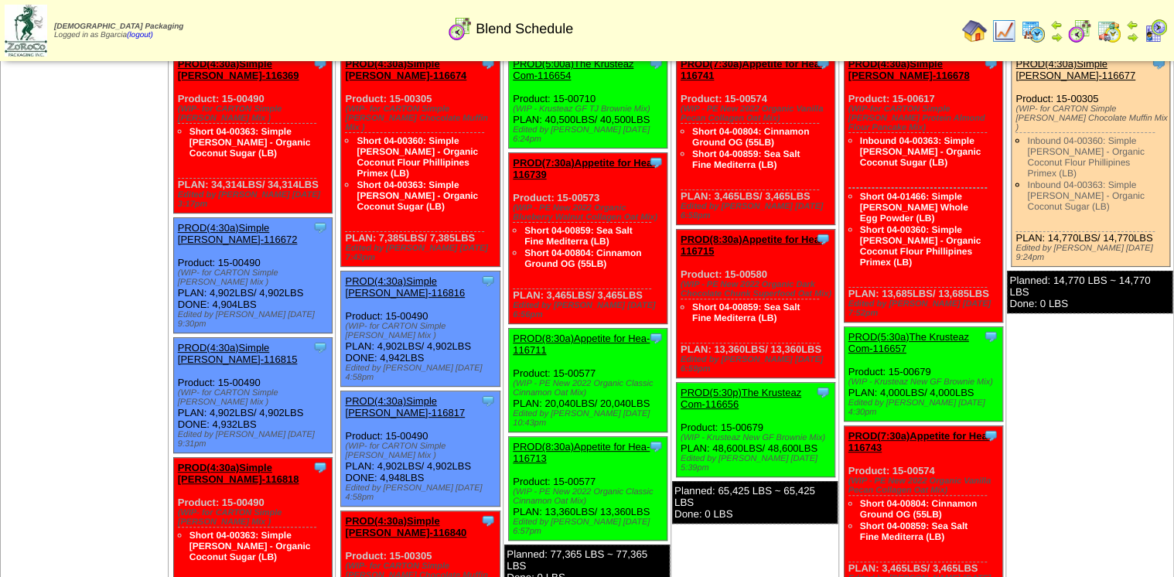
scroll to position [68, 0]
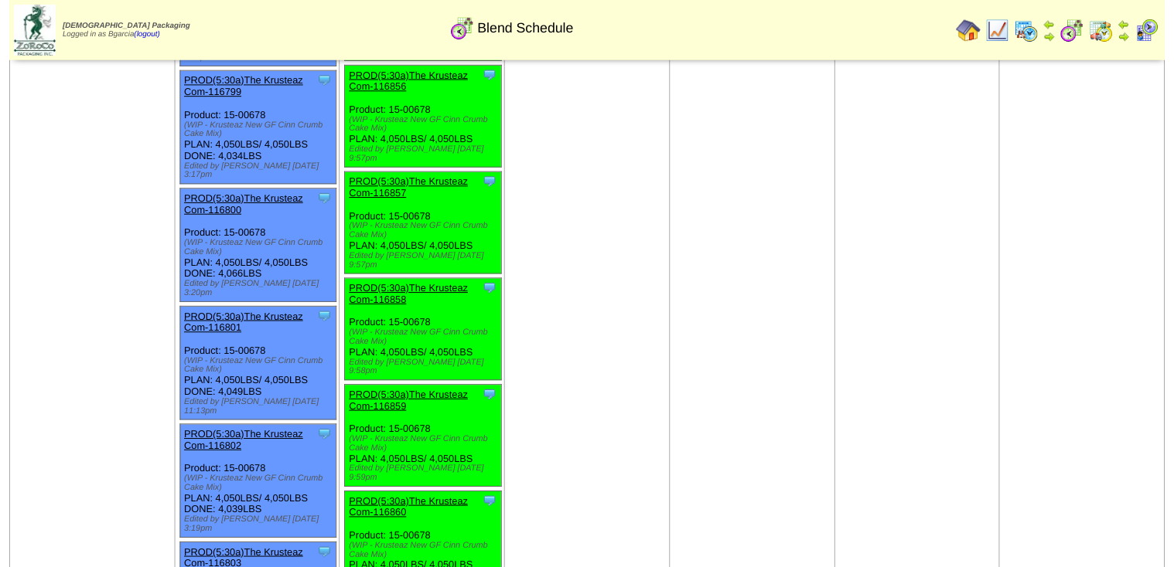
scroll to position [1299, 0]
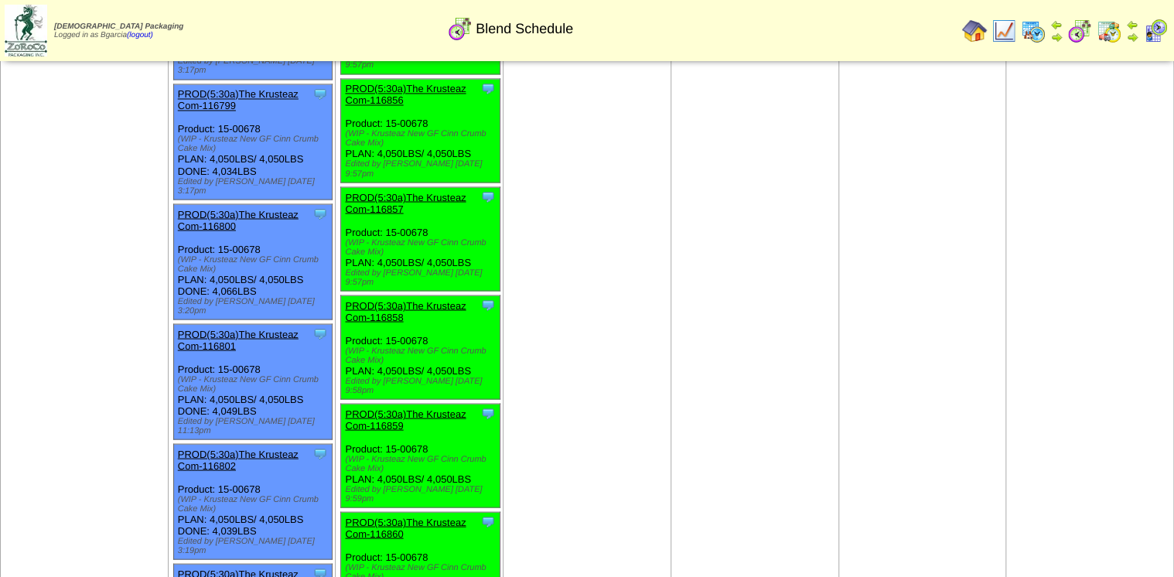
click at [294, 208] on link "PROD(5:30a)The Krusteaz Com-116800" at bounding box center [238, 219] width 121 height 23
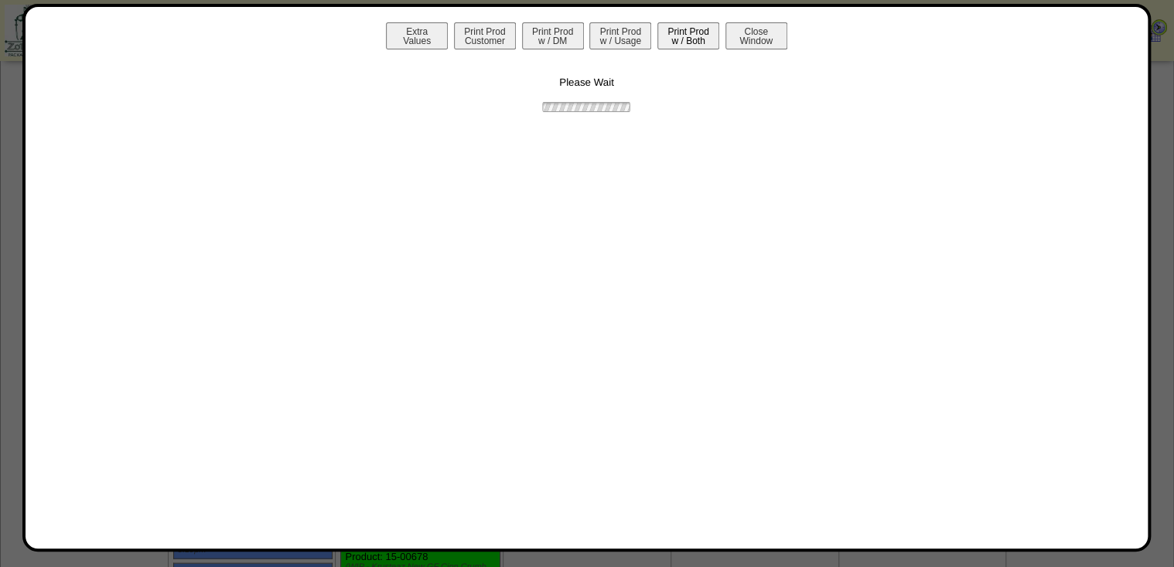
click at [666, 31] on button "Print Prod w / Both" at bounding box center [688, 35] width 62 height 27
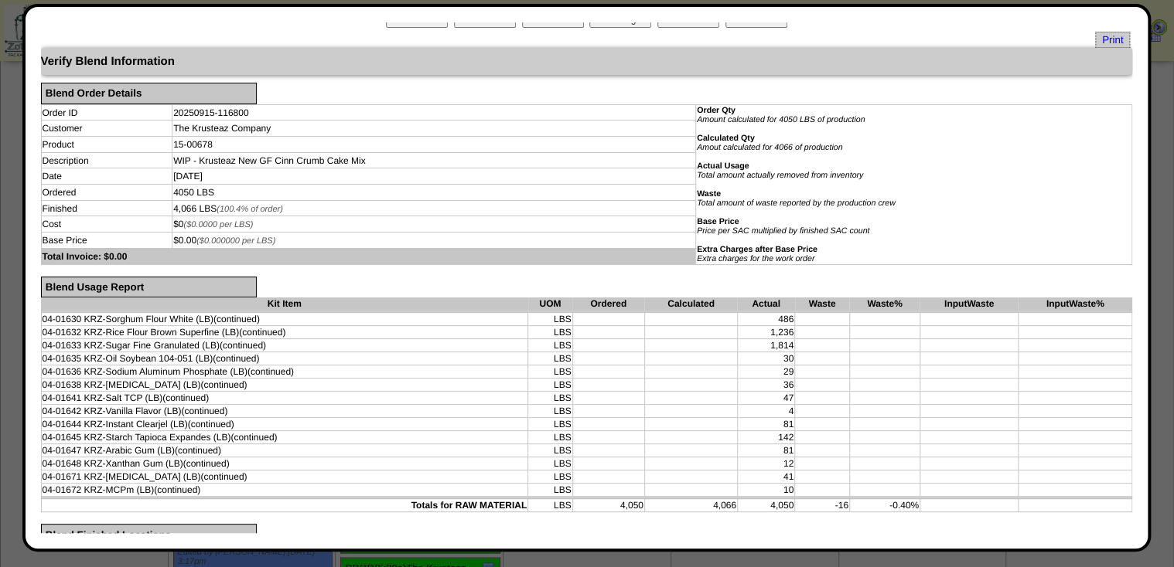
scroll to position [0, 0]
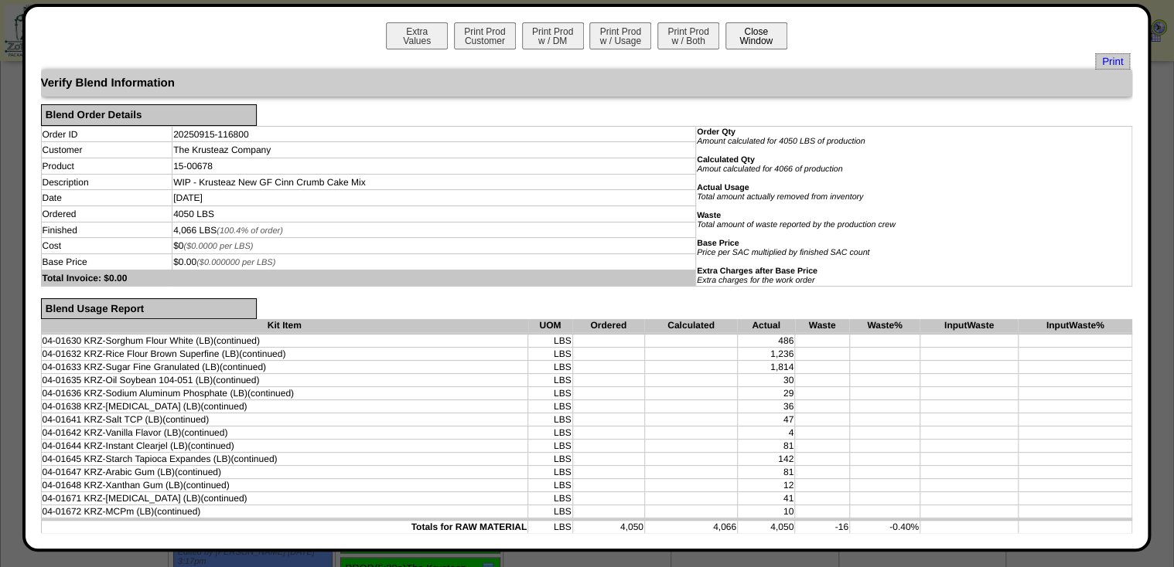
click at [758, 37] on button "Close Window" at bounding box center [756, 35] width 62 height 27
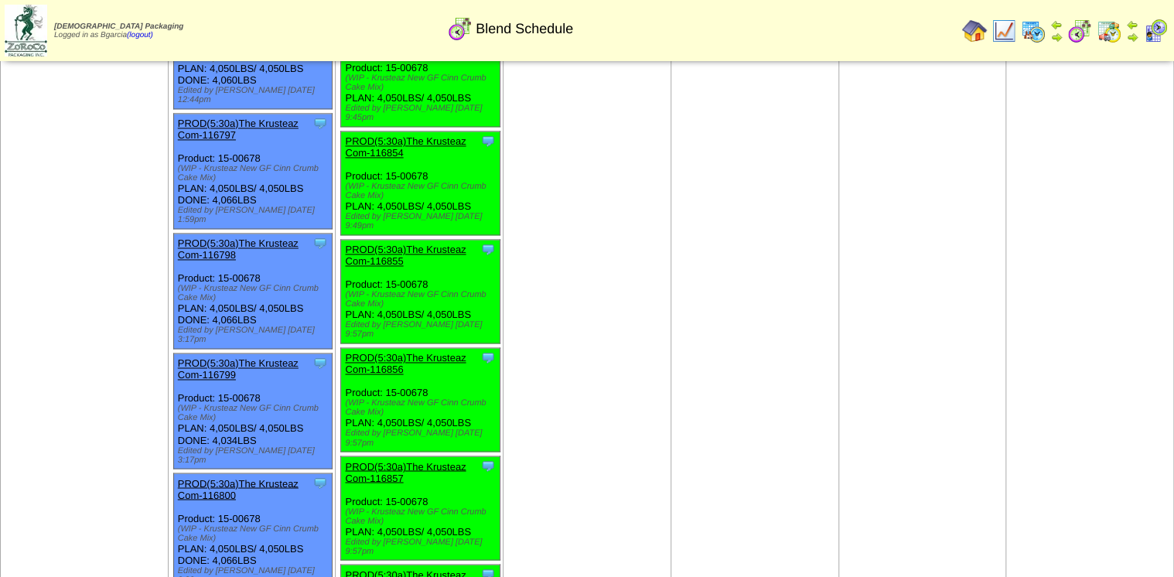
scroll to position [1051, 0]
